Goal: Task Accomplishment & Management: Complete application form

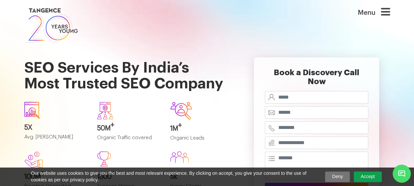
click at [388, 12] on icon at bounding box center [385, 12] width 9 height 11
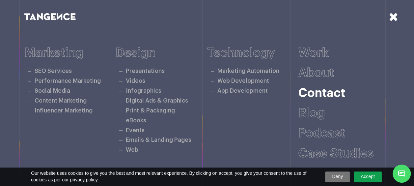
scroll to position [80, 0]
click at [318, 53] on link "Work" at bounding box center [313, 53] width 30 height 12
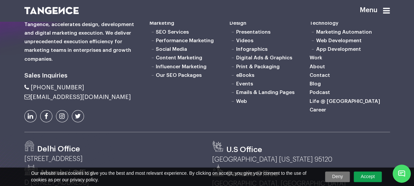
scroll to position [1105, 0]
click at [318, 113] on link "Career" at bounding box center [317, 109] width 16 height 5
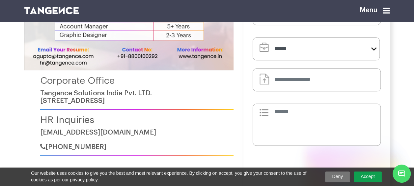
scroll to position [149, 0]
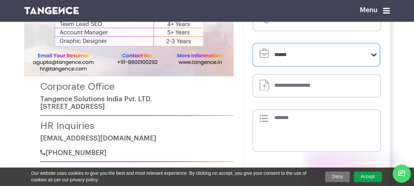
click at [294, 64] on select "**********" at bounding box center [315, 54] width 127 height 23
click at [180, 90] on h4 "Corporate Office" at bounding box center [136, 86] width 193 height 11
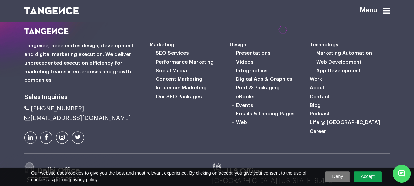
scroll to position [414, 0]
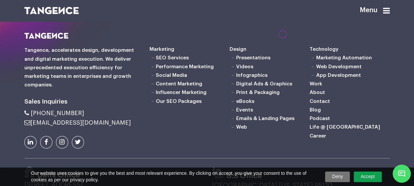
scroll to position [401, 0]
